Goal: Task Accomplishment & Management: Manage account settings

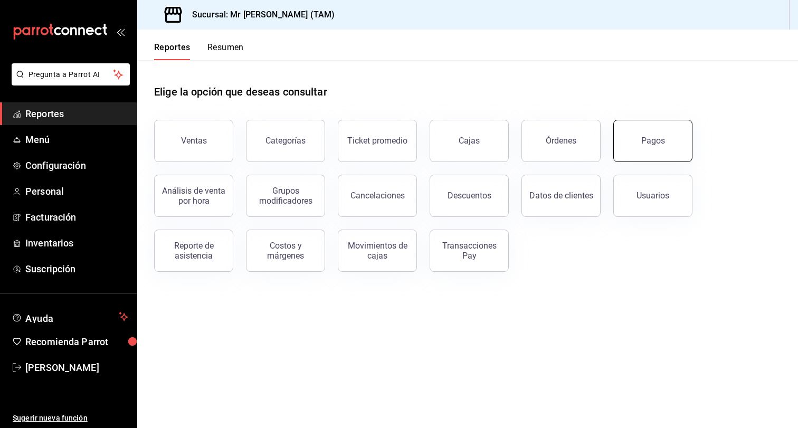
click at [666, 140] on button "Pagos" at bounding box center [653, 141] width 79 height 42
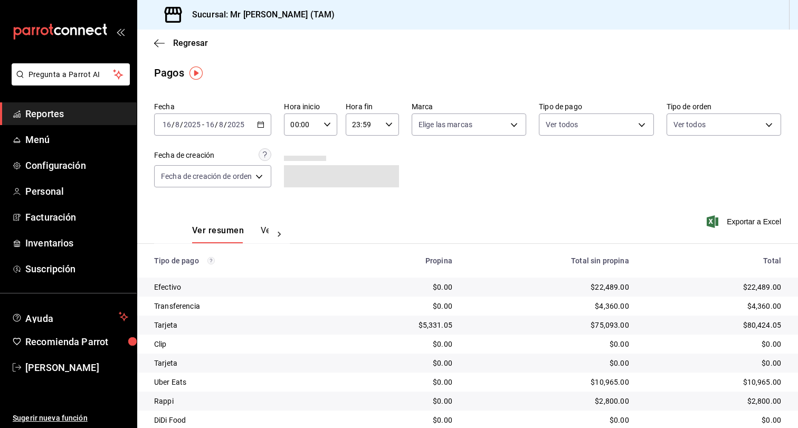
click at [264, 126] on icon "button" at bounding box center [260, 124] width 7 height 7
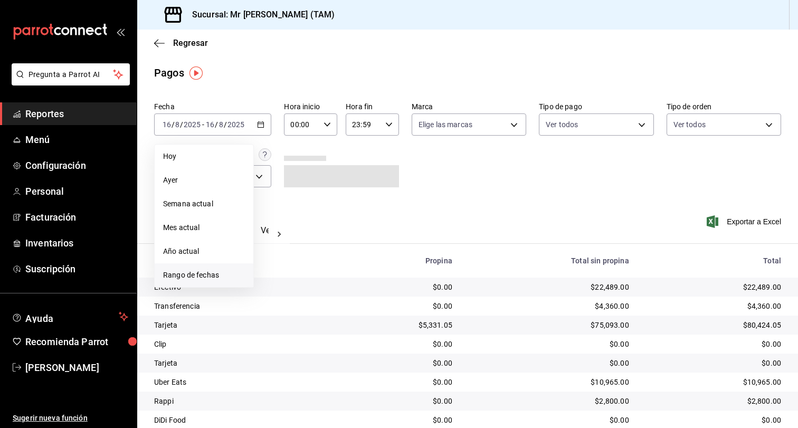
click at [202, 280] on span "Rango de fechas" at bounding box center [204, 275] width 82 height 11
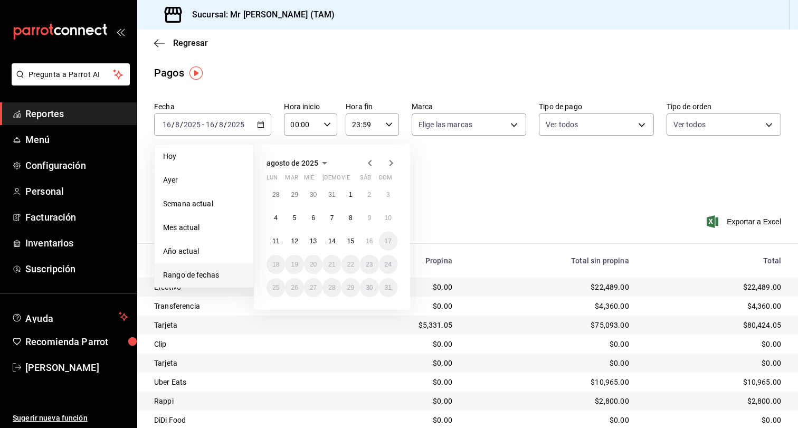
click at [318, 239] on button "13" at bounding box center [313, 241] width 18 height 19
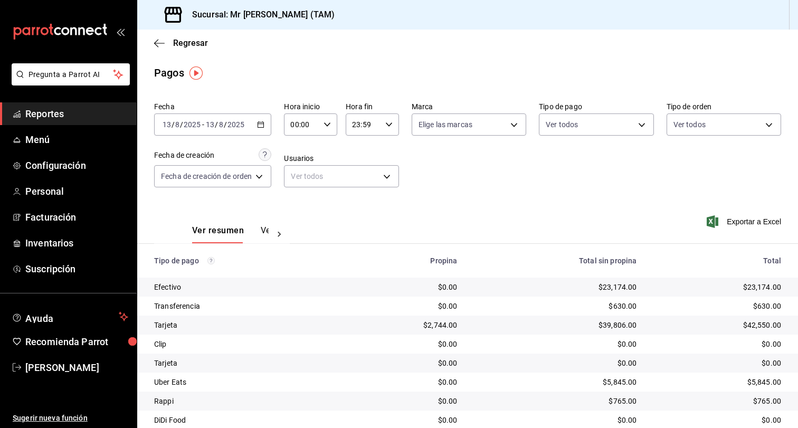
scroll to position [57, 0]
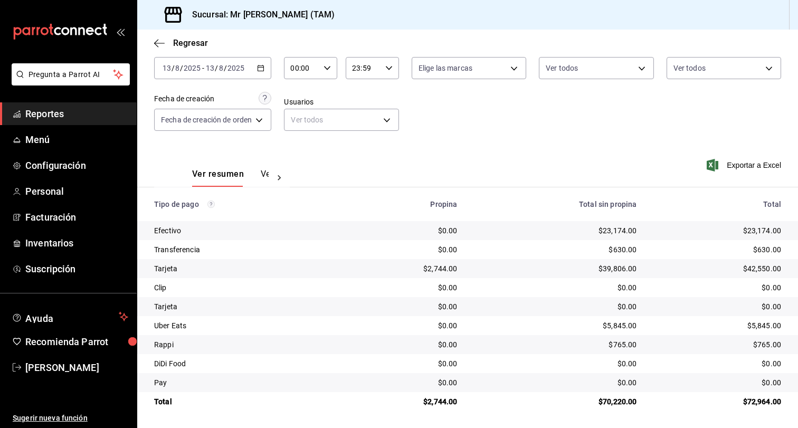
click at [263, 70] on icon "button" at bounding box center [260, 67] width 7 height 7
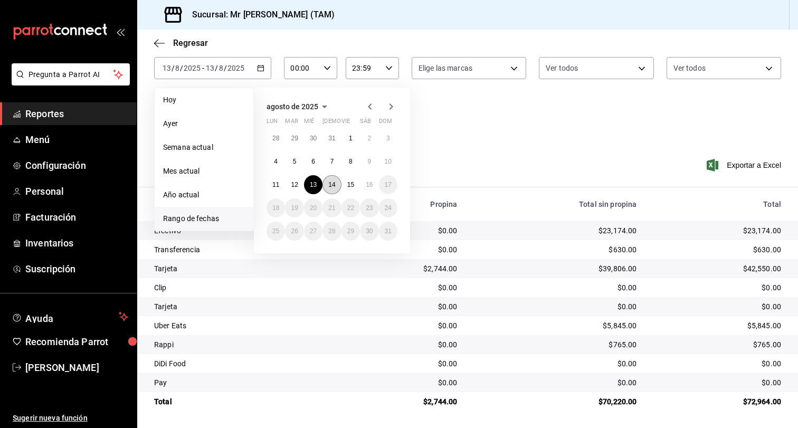
click at [335, 184] on abbr "14" at bounding box center [331, 184] width 7 height 7
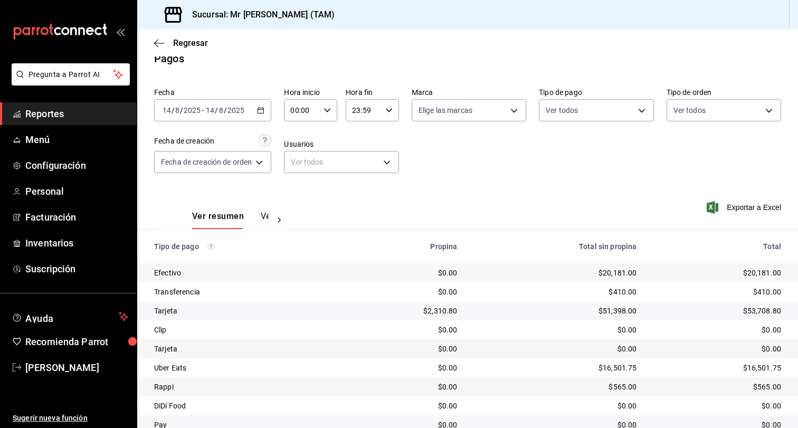
scroll to position [57, 0]
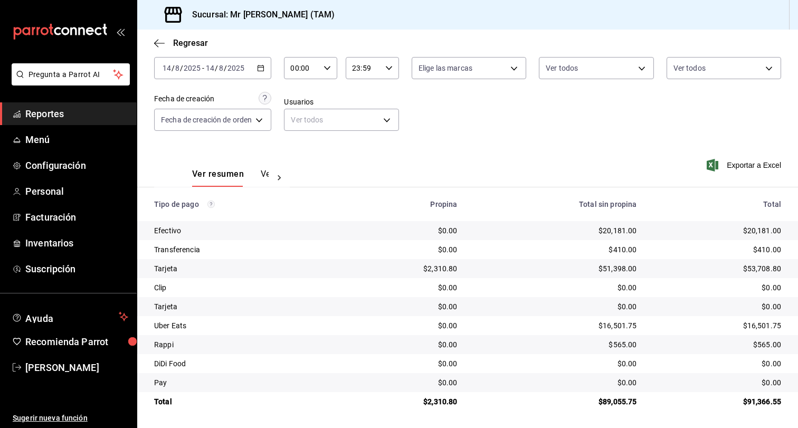
click at [263, 70] on icon "button" at bounding box center [260, 67] width 7 height 7
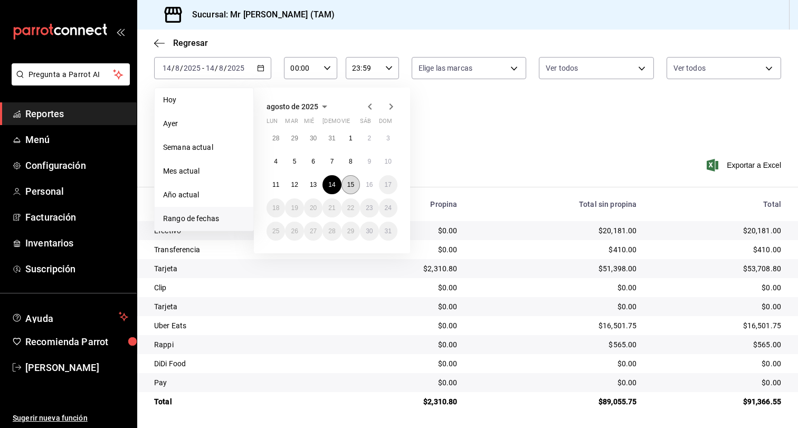
click at [348, 183] on abbr "15" at bounding box center [350, 184] width 7 height 7
click at [347, 183] on abbr "15" at bounding box center [350, 184] width 7 height 7
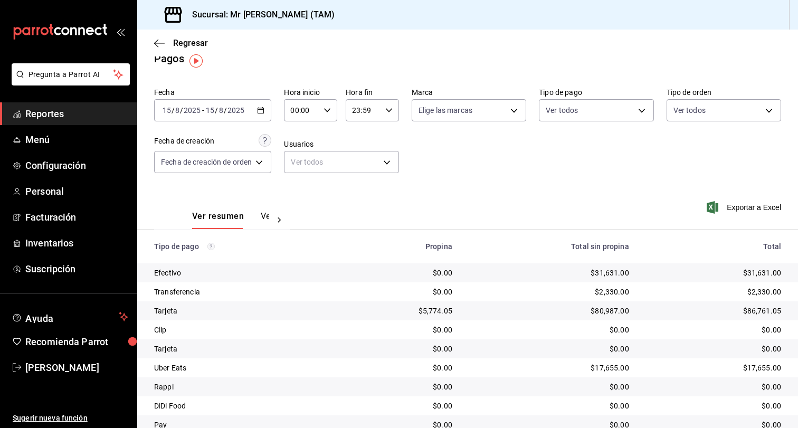
scroll to position [57, 0]
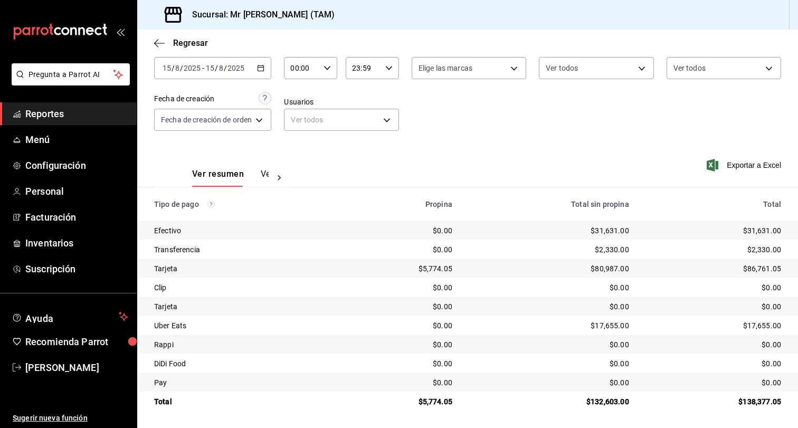
click at [264, 72] on div "[DATE] [DATE] - [DATE] [DATE]" at bounding box center [212, 68] width 117 height 22
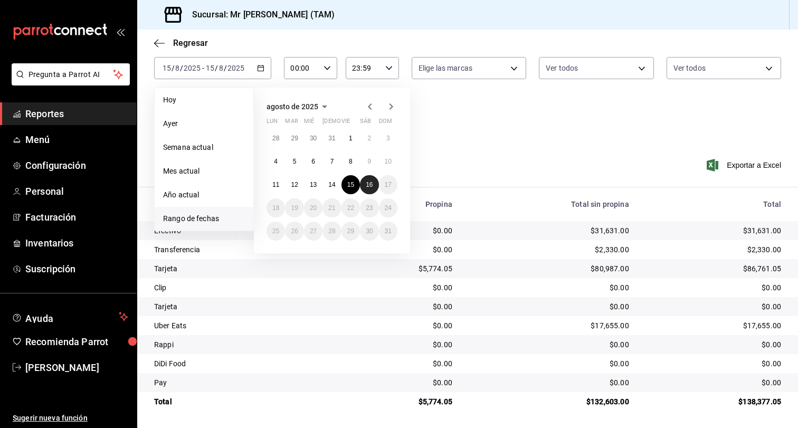
click at [377, 184] on button "16" at bounding box center [369, 184] width 18 height 19
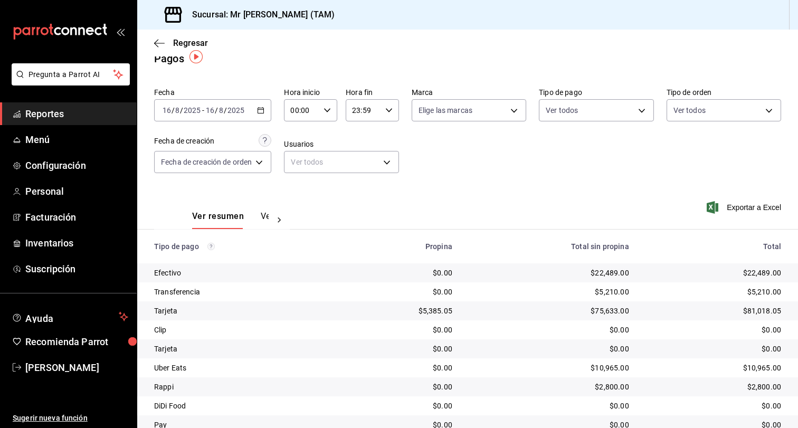
scroll to position [57, 0]
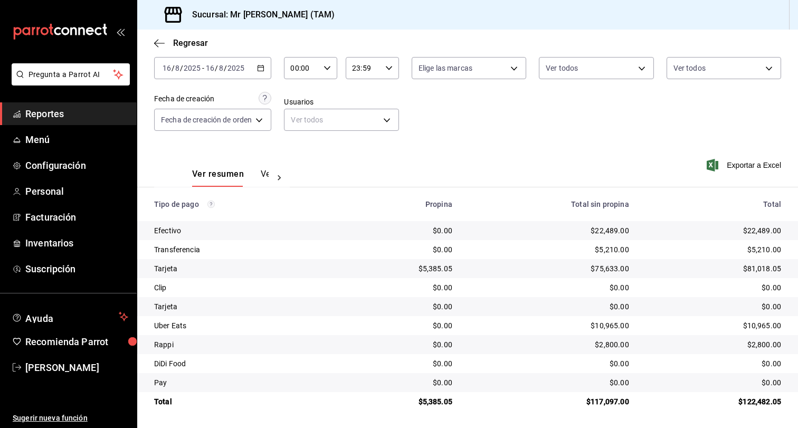
click at [50, 112] on span "Reportes" at bounding box center [76, 114] width 103 height 14
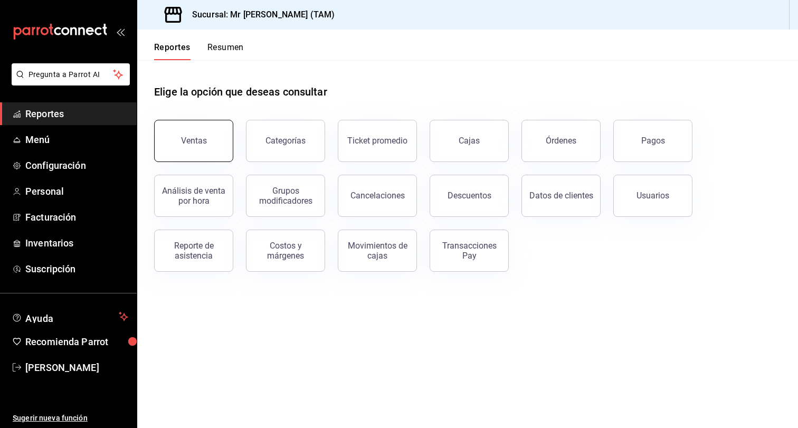
click at [221, 142] on button "Ventas" at bounding box center [193, 141] width 79 height 42
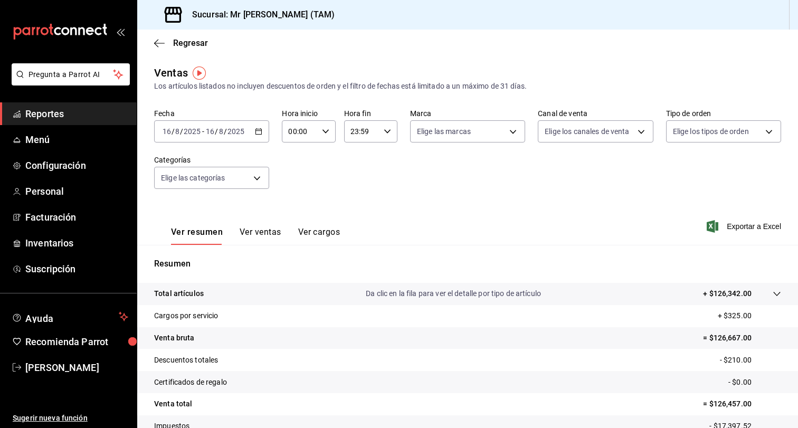
click at [252, 129] on div "[DATE] [DATE] - [DATE] [DATE]" at bounding box center [211, 131] width 115 height 22
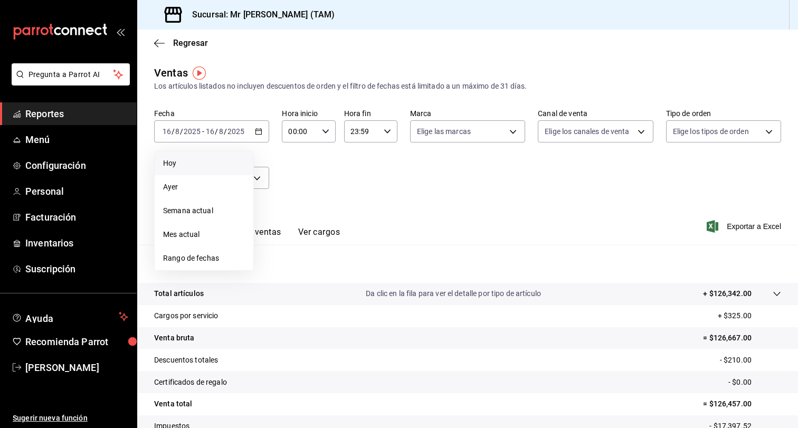
click at [184, 166] on span "Hoy" at bounding box center [204, 163] width 82 height 11
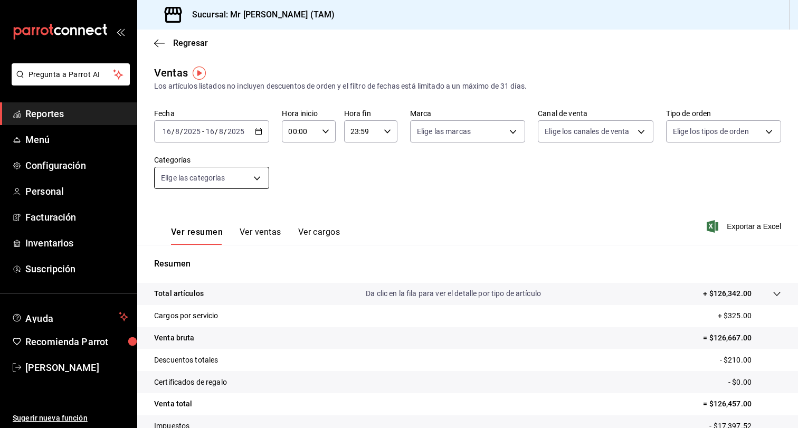
click at [242, 177] on body "Pregunta a Parrot AI Reportes Menú Configuración Personal Facturación Inventari…" at bounding box center [399, 214] width 798 height 428
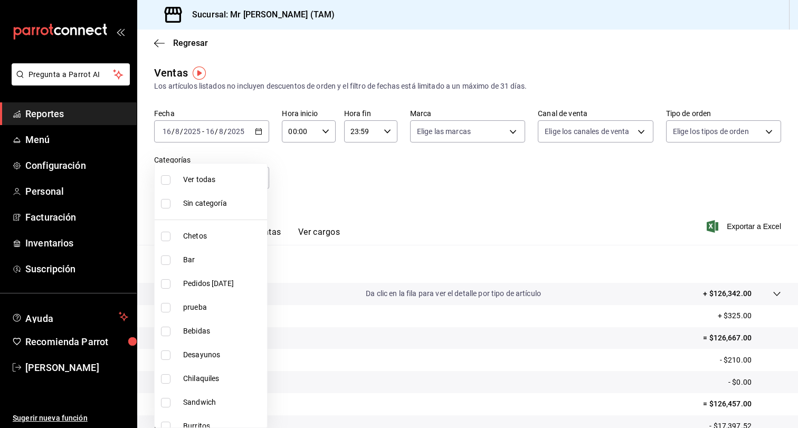
click at [364, 176] on div at bounding box center [399, 214] width 798 height 428
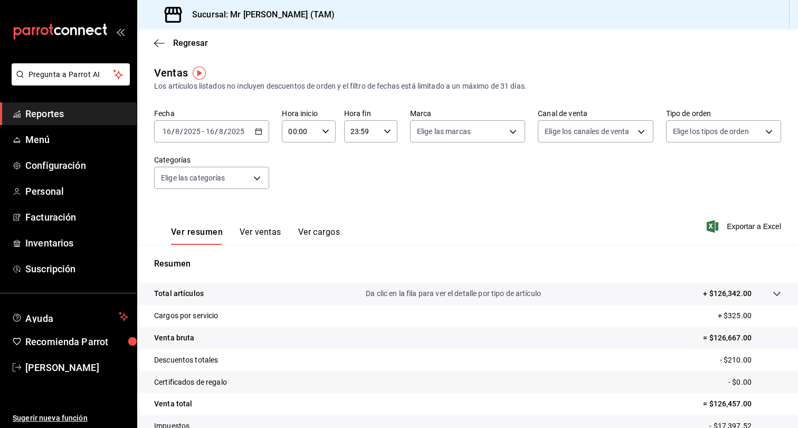
click at [269, 236] on button "Ver ventas" at bounding box center [261, 236] width 42 height 18
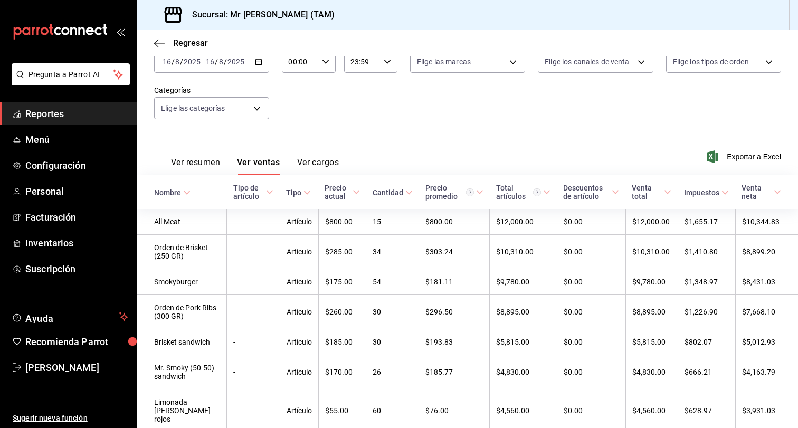
scroll to position [6, 0]
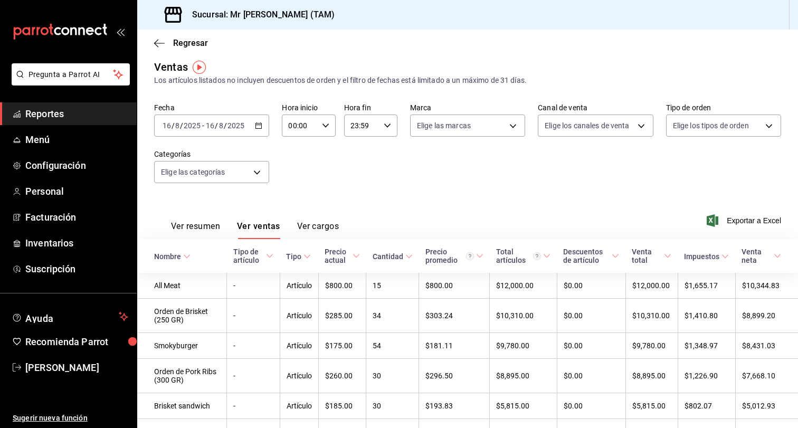
click at [543, 257] on icon at bounding box center [546, 255] width 7 height 7
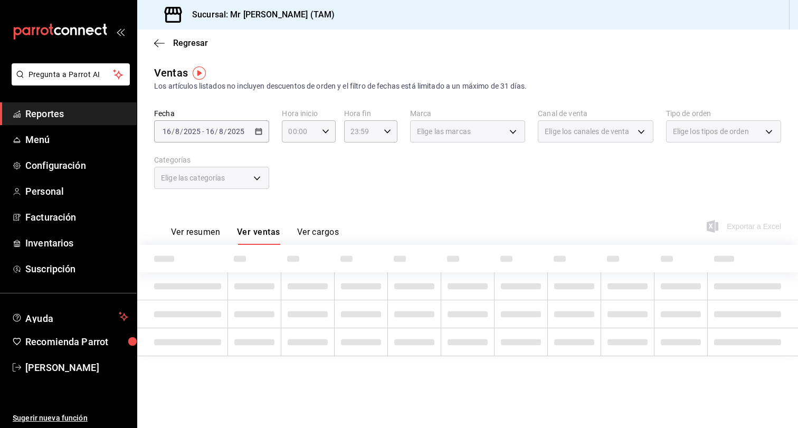
scroll to position [0, 0]
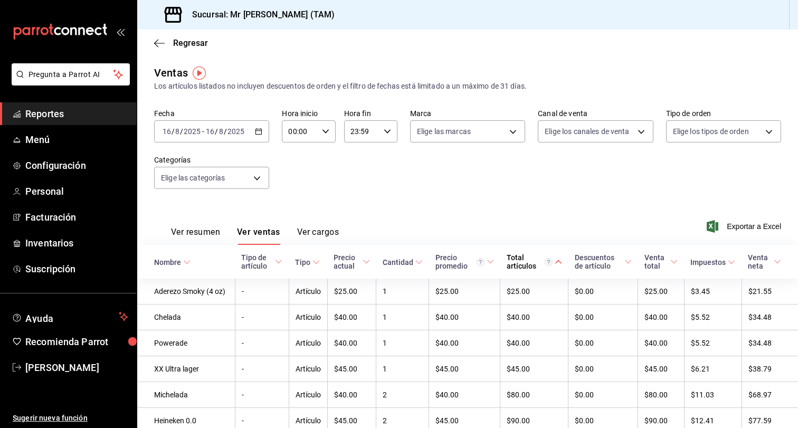
click at [555, 263] on icon at bounding box center [558, 261] width 7 height 7
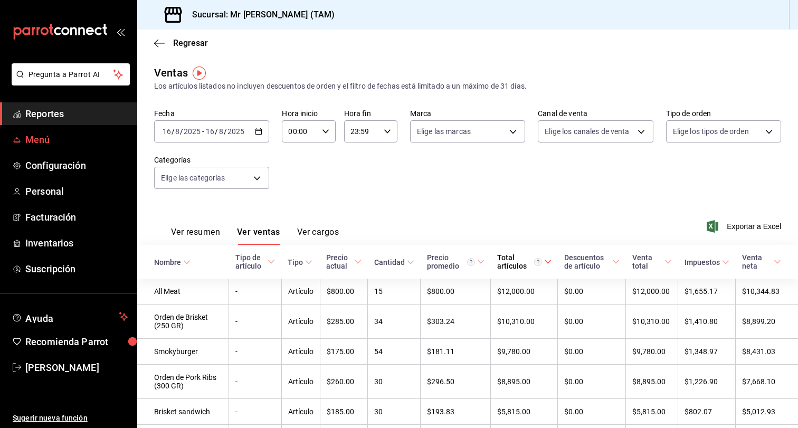
click at [49, 145] on span "Menú" at bounding box center [76, 140] width 103 height 14
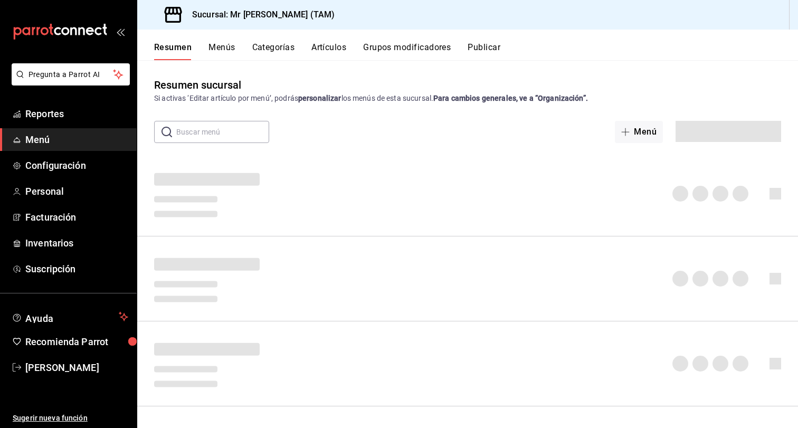
click at [332, 44] on button "Artículos" at bounding box center [329, 51] width 35 height 18
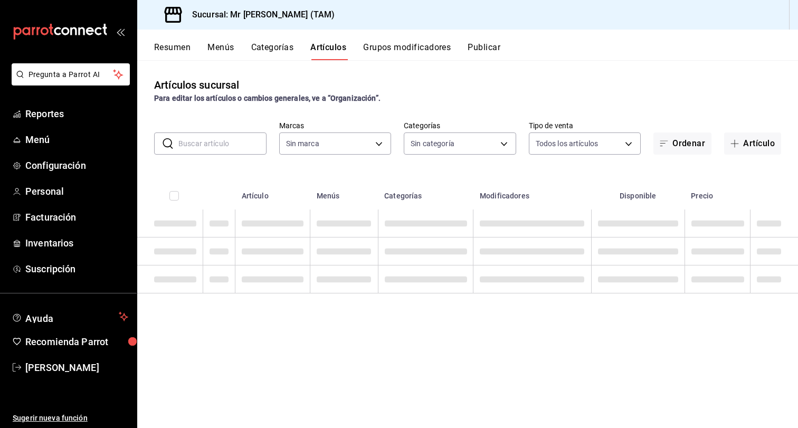
type input "7082ddc5-3cea-471a-bd4f-d41619b848f0,bc9a0e64-aa29-4e82-8e21-4ca092c701c3"
type input "98e53b0e-b931-44eb-a709-16c609951085,57f865e6-9681-483b-af7e-14c45c07fa0b,55a85…"
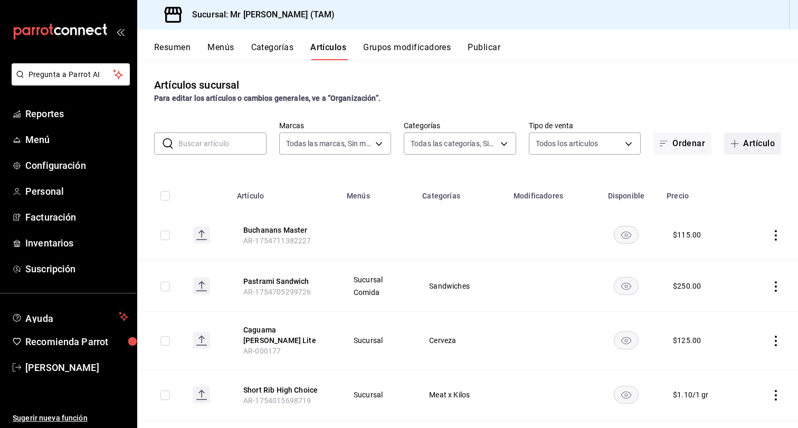
click at [750, 135] on button "Artículo" at bounding box center [753, 144] width 57 height 22
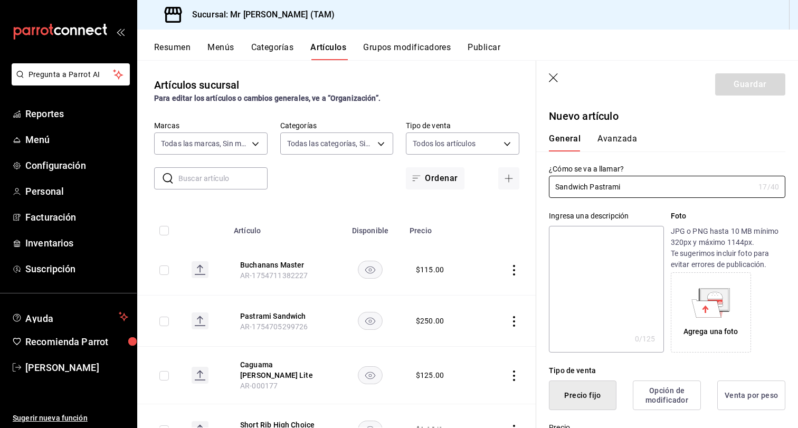
type input "Sandwich Pastrami"
click at [672, 134] on div "General [PERSON_NAME]" at bounding box center [661, 143] width 224 height 18
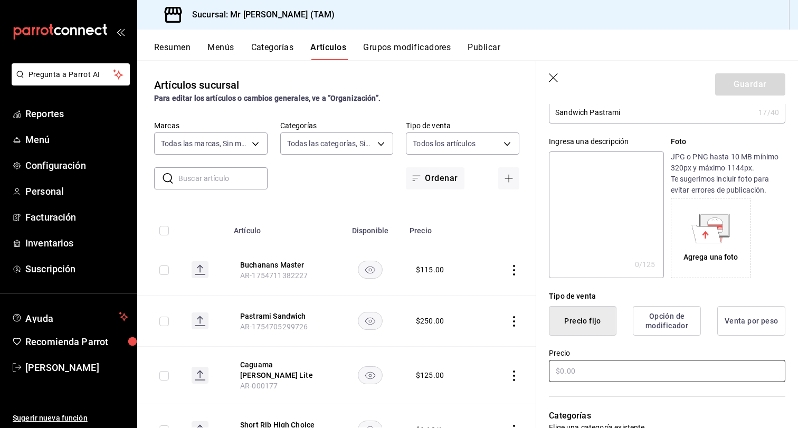
click at [596, 367] on input "text" at bounding box center [667, 371] width 237 height 22
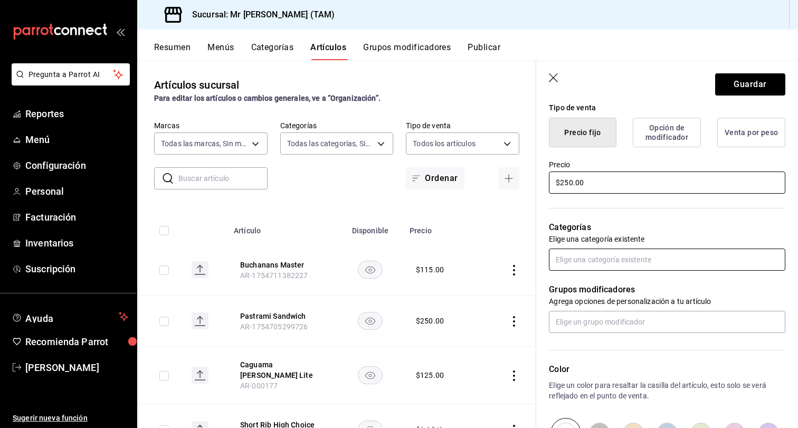
type input "$250.00"
click at [619, 265] on input "text" at bounding box center [667, 260] width 237 height 22
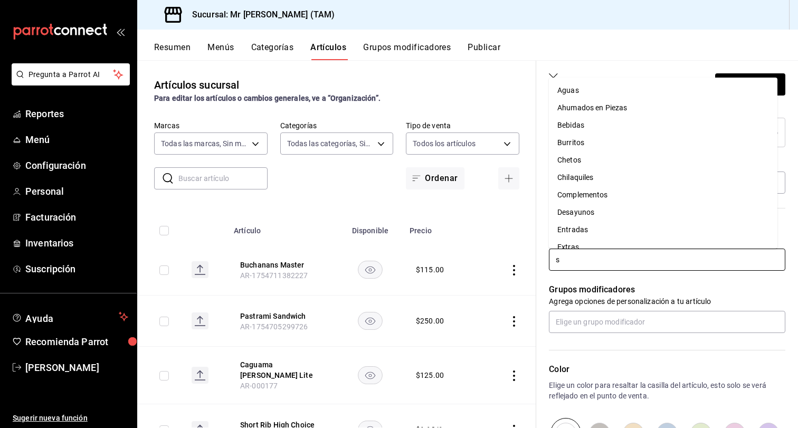
type input "sa"
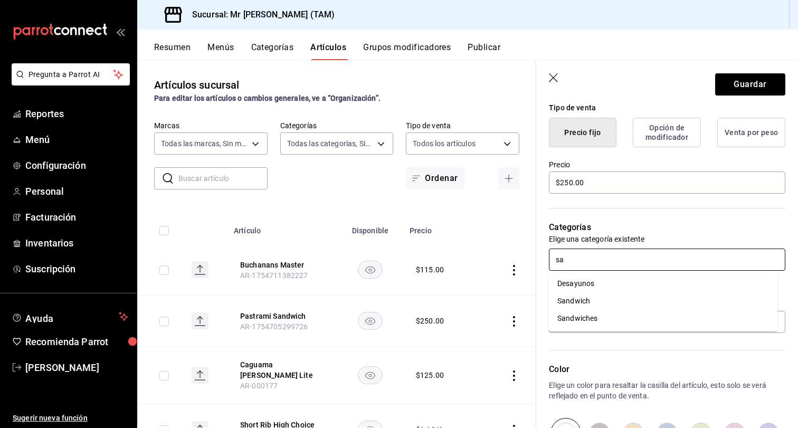
click at [608, 322] on li "Sandwiches" at bounding box center [663, 318] width 229 height 17
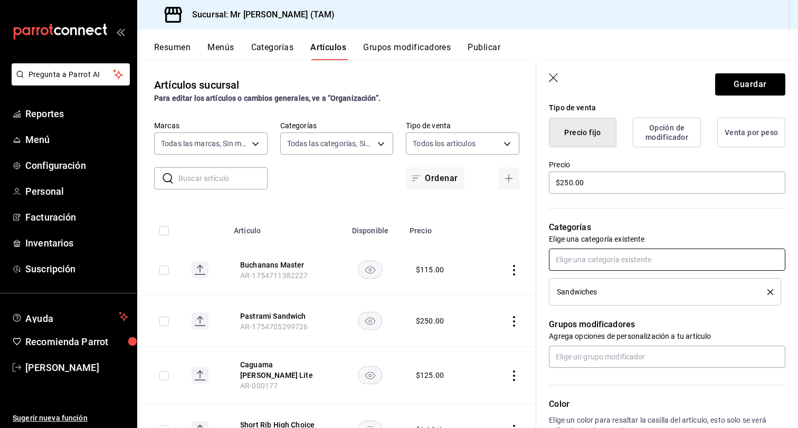
scroll to position [451, 0]
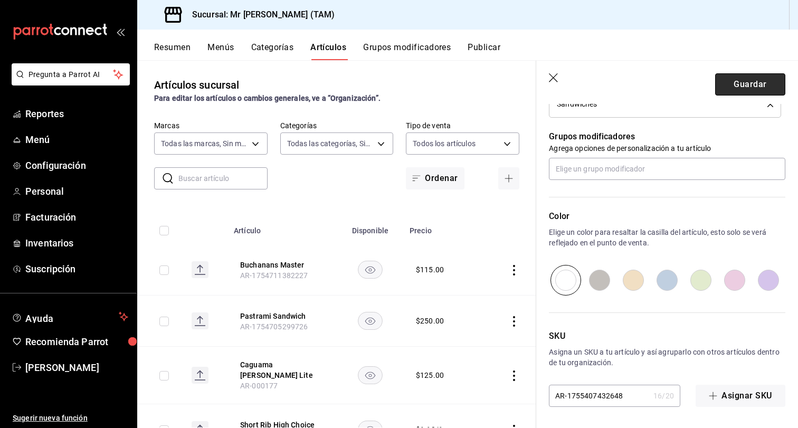
click at [729, 84] on button "Guardar" at bounding box center [751, 84] width 70 height 22
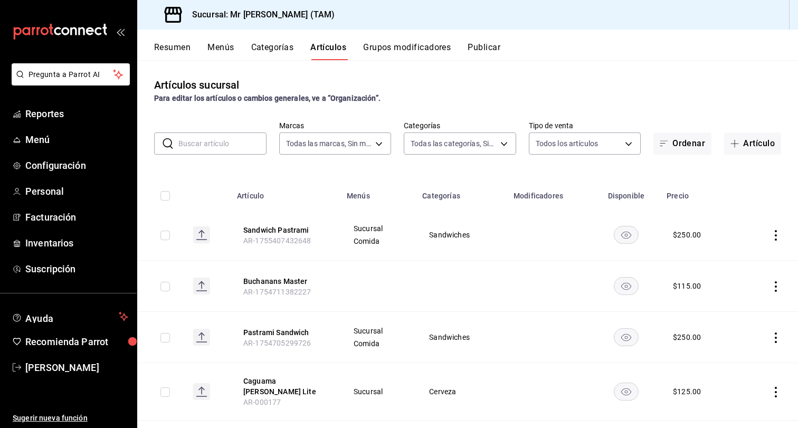
click at [222, 148] on input "text" at bounding box center [222, 143] width 88 height 21
type input "s"
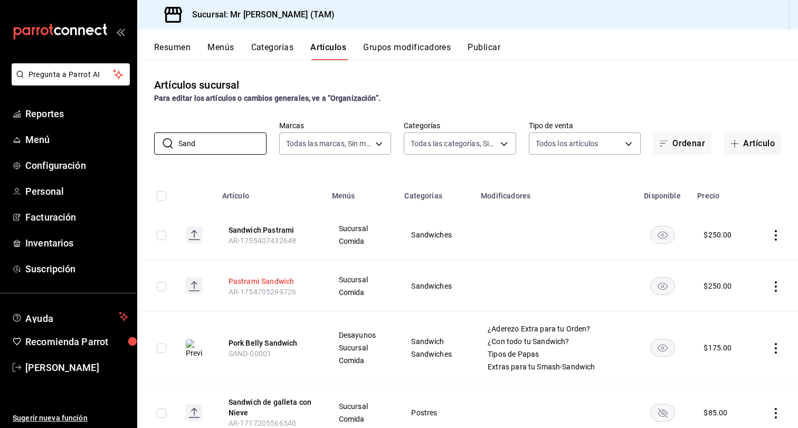
type input "Sand"
click at [278, 286] on button "Pastrami Sandwich" at bounding box center [271, 281] width 84 height 11
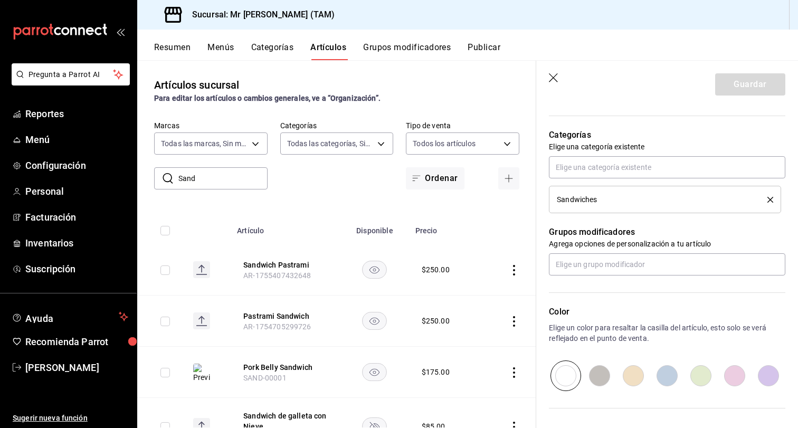
scroll to position [451, 0]
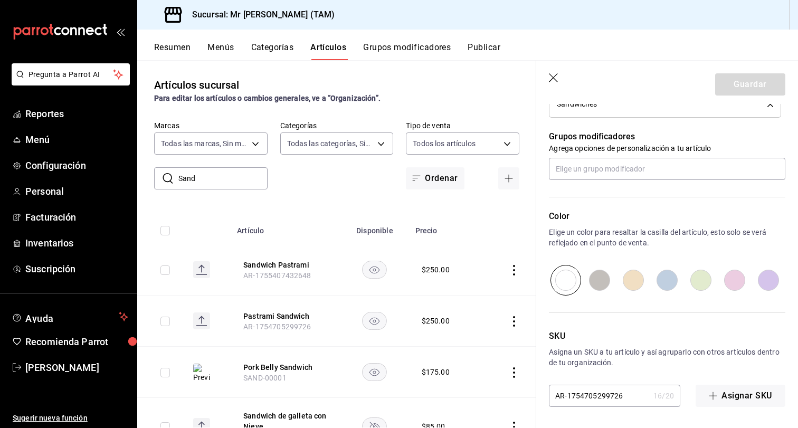
click at [557, 79] on icon "button" at bounding box center [554, 78] width 11 height 11
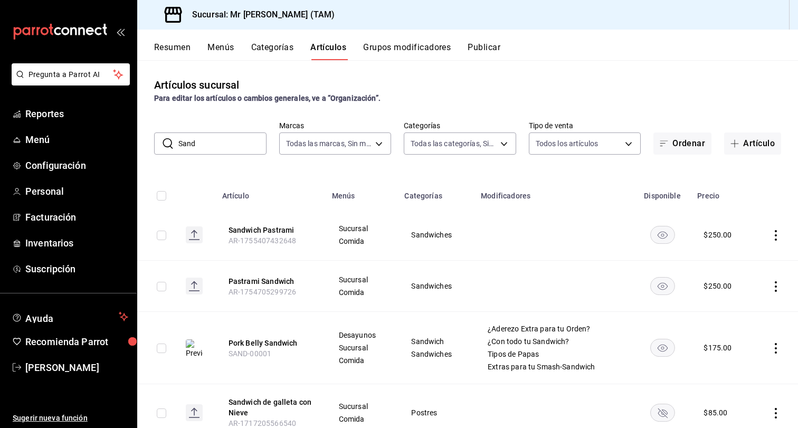
click at [771, 234] on icon "actions" at bounding box center [776, 235] width 11 height 11
click at [735, 307] on span "Eliminar" at bounding box center [736, 303] width 27 height 11
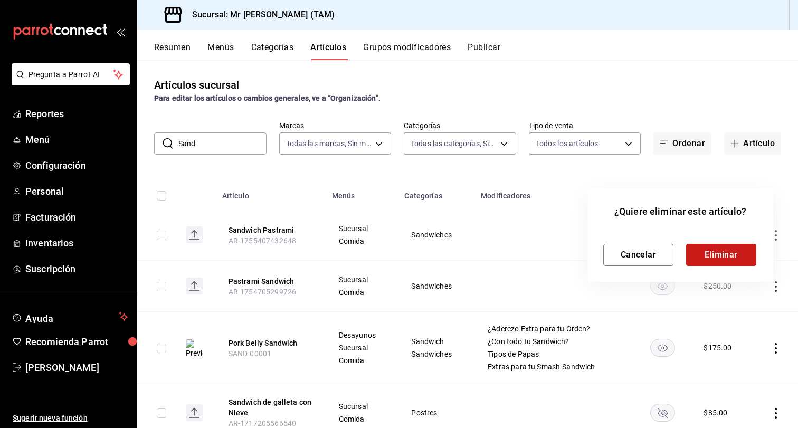
click at [718, 250] on button "Eliminar" at bounding box center [721, 255] width 70 height 22
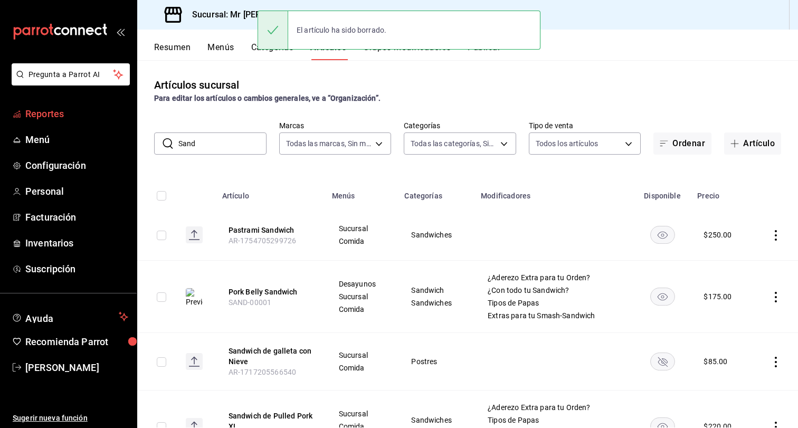
click at [45, 122] on link "Reportes" at bounding box center [68, 113] width 137 height 23
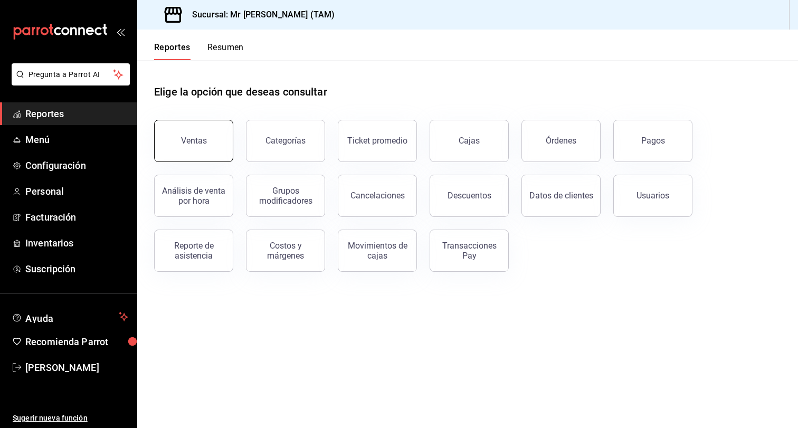
click at [212, 133] on button "Ventas" at bounding box center [193, 141] width 79 height 42
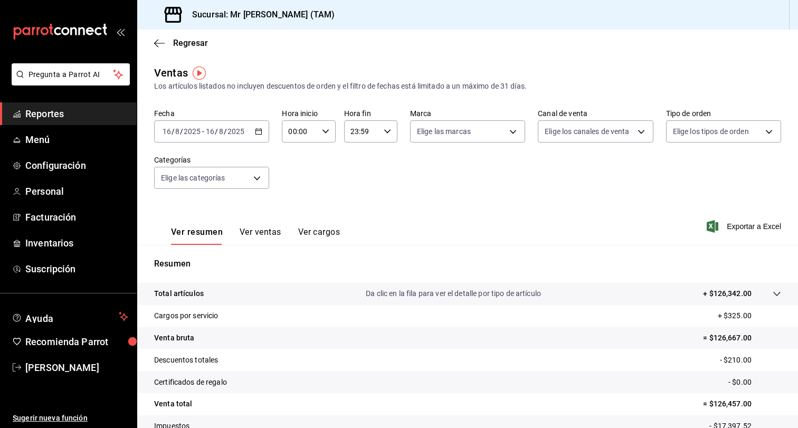
click at [278, 225] on div "Ver resumen Ver ventas Ver cargos" at bounding box center [247, 229] width 186 height 31
click at [260, 236] on button "Ver ventas" at bounding box center [261, 236] width 42 height 18
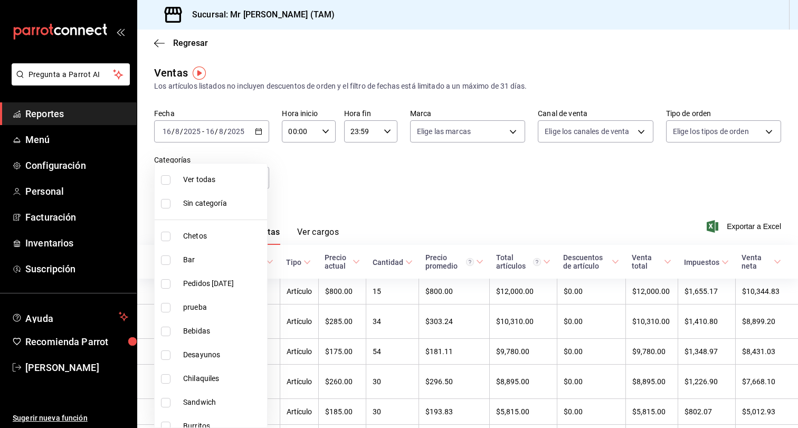
click at [231, 180] on body "Pregunta a Parrot AI Reportes Menú Configuración Personal Facturación Inventari…" at bounding box center [399, 214] width 798 height 428
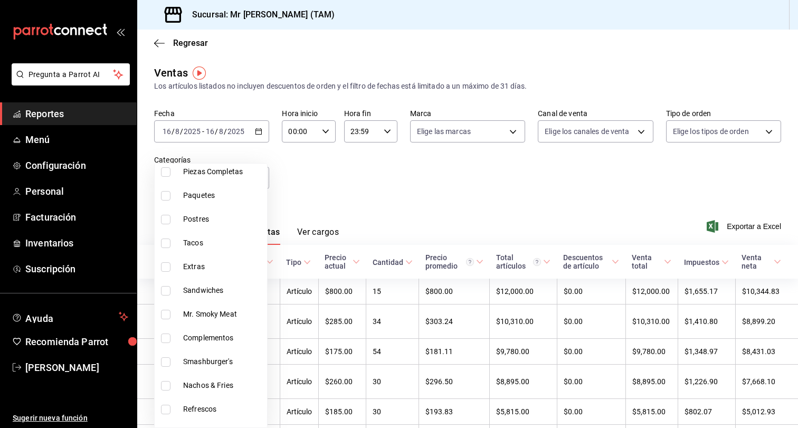
scroll to position [581, 0]
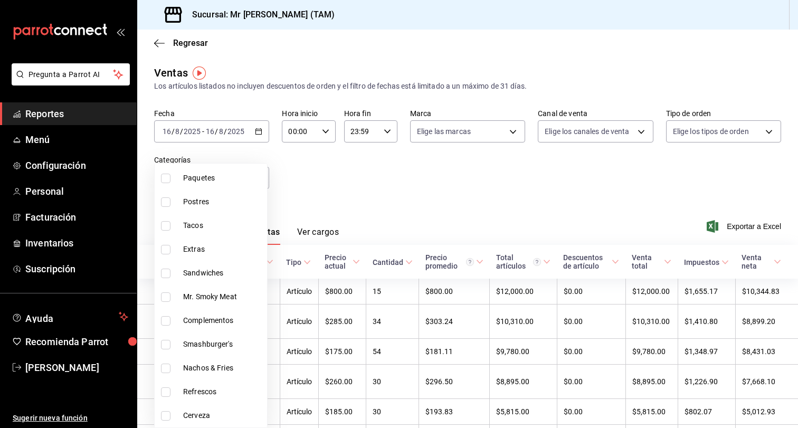
click at [213, 259] on li "Extras" at bounding box center [211, 250] width 112 height 24
type input "956590a4-ec6a-40b0-b4c8-a5963ffb11c8"
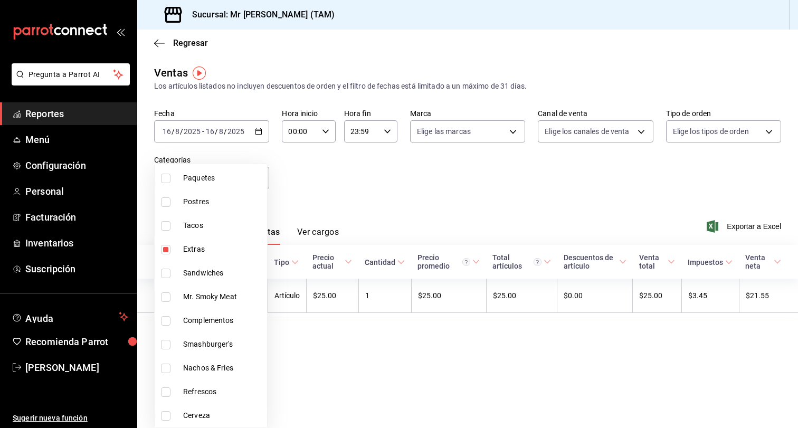
click at [165, 250] on input "checkbox" at bounding box center [166, 250] width 10 height 10
checkbox input "false"
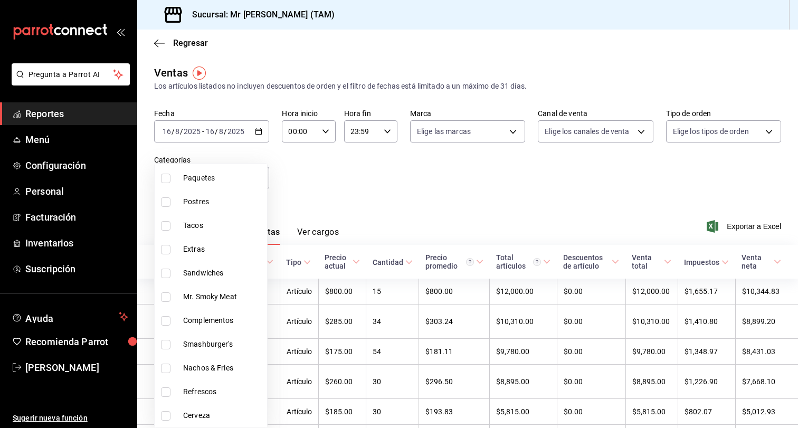
click at [217, 275] on span "Sandwiches" at bounding box center [223, 273] width 80 height 11
type input "485b6deb-0047-4dd4-943e-7b681a632ccf"
checkbox input "true"
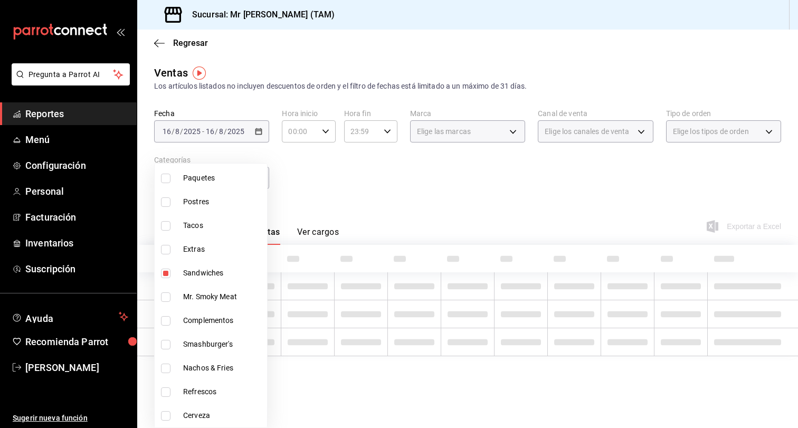
click at [365, 195] on div at bounding box center [399, 214] width 798 height 428
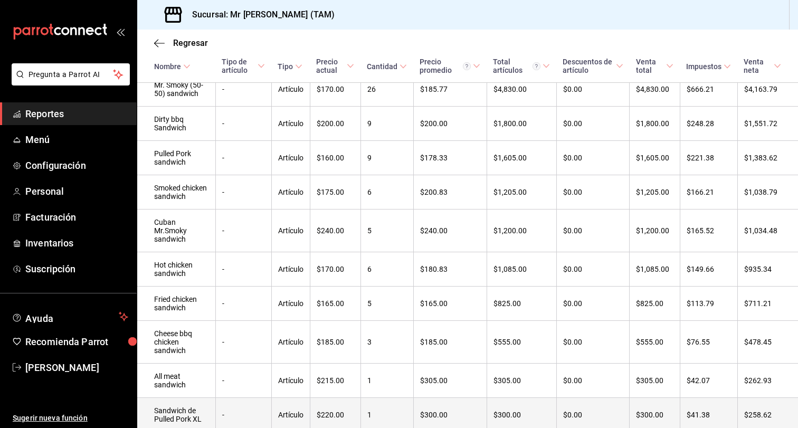
scroll to position [185, 0]
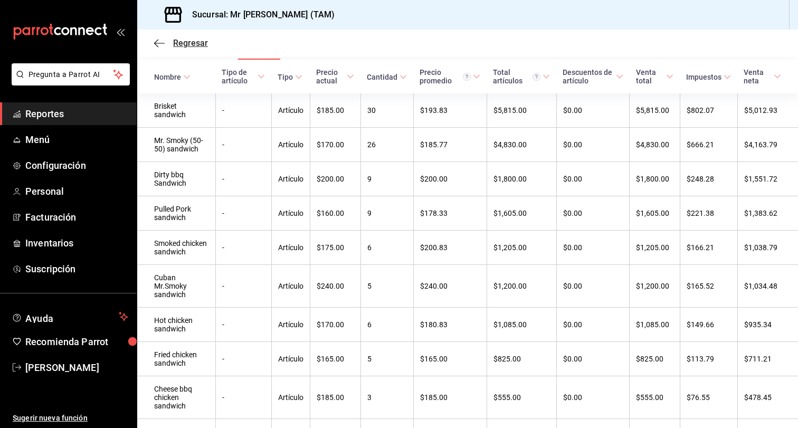
click at [191, 45] on span "Regresar" at bounding box center [190, 43] width 35 height 10
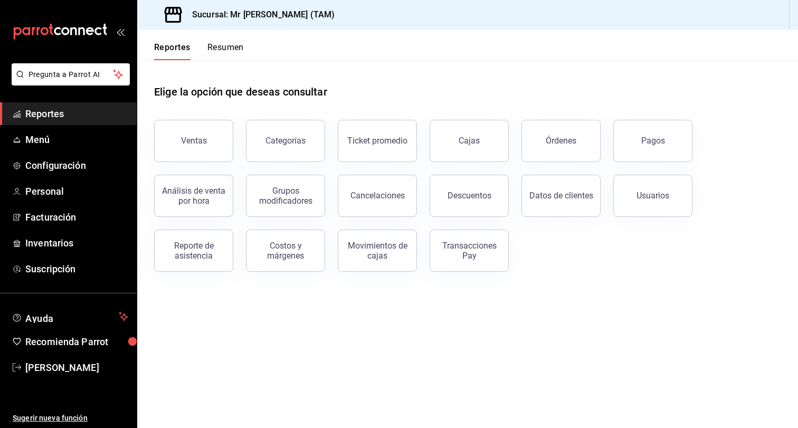
click at [247, 33] on header "Reportes Resumen" at bounding box center [467, 45] width 661 height 31
click at [243, 39] on div "Reportes Resumen" at bounding box center [190, 45] width 107 height 31
click at [242, 43] on button "Resumen" at bounding box center [226, 51] width 36 height 18
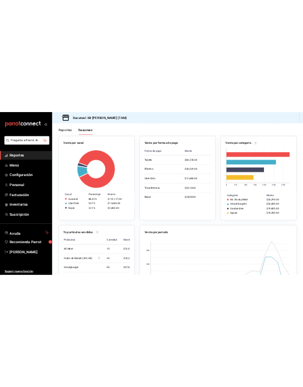
scroll to position [263, 0]
